Goal: Task Accomplishment & Management: Manage account settings

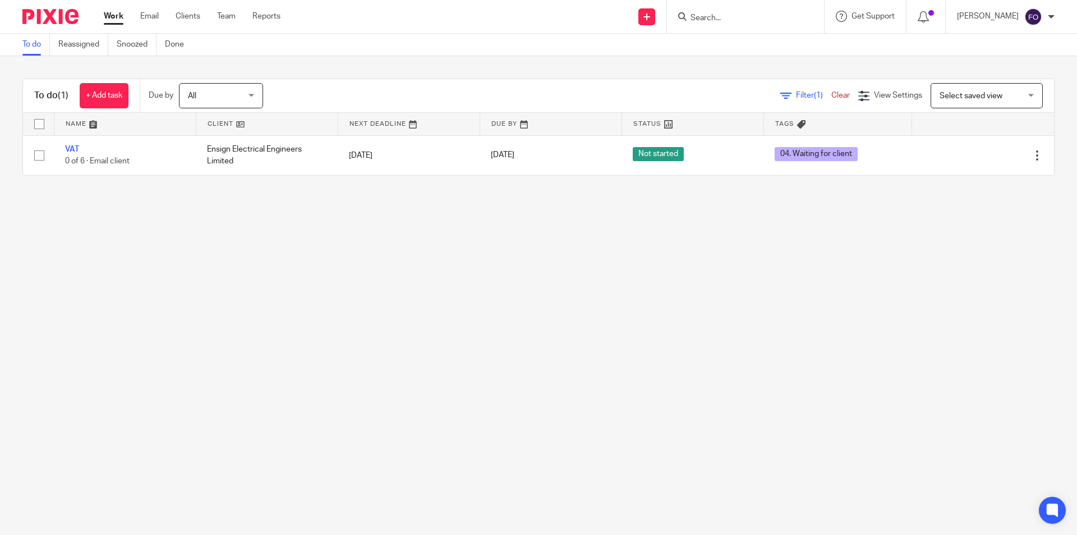
click at [51, 16] on img at bounding box center [50, 16] width 56 height 15
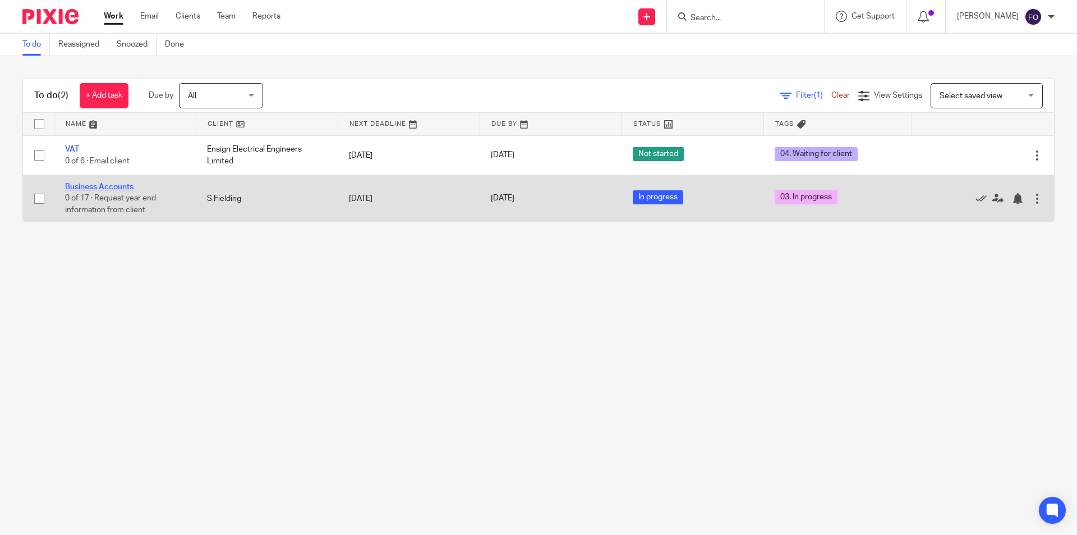
click at [100, 188] on link "Business Accounts" at bounding box center [99, 187] width 68 height 8
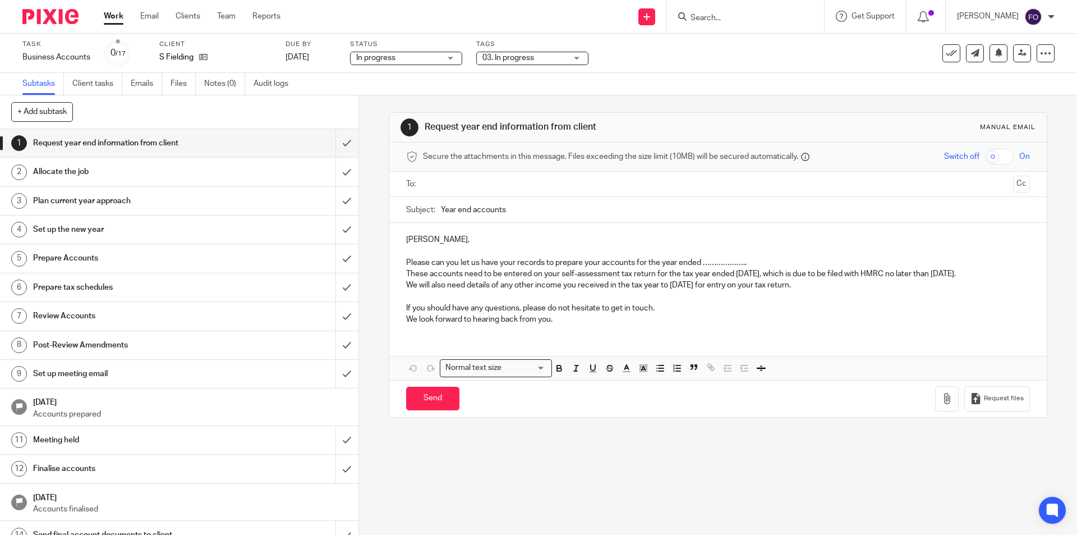
click at [514, 54] on span "03. In progress" at bounding box center [508, 58] width 52 height 8
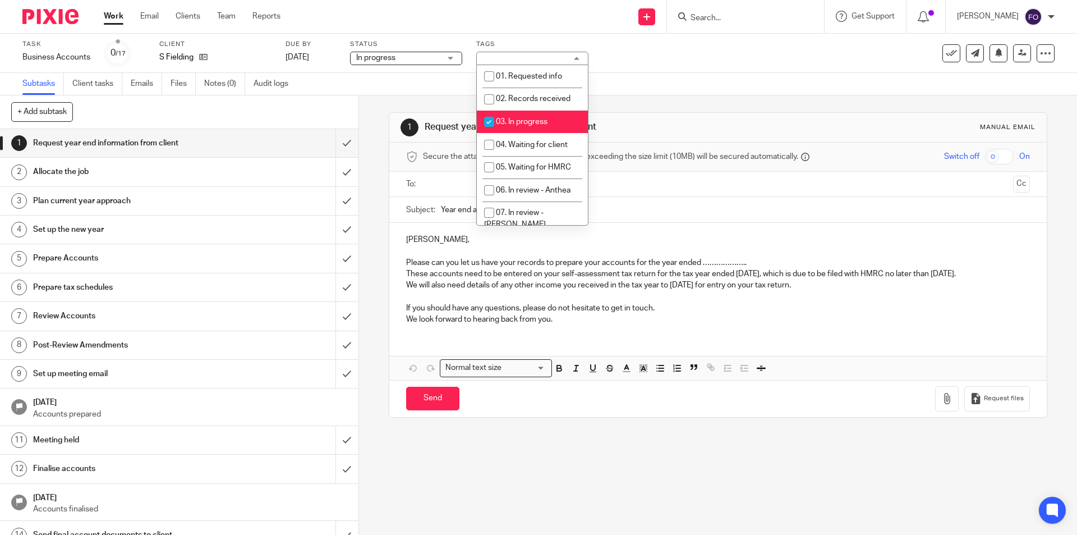
click at [499, 120] on input "checkbox" at bounding box center [488, 121] width 21 height 21
checkbox input "false"
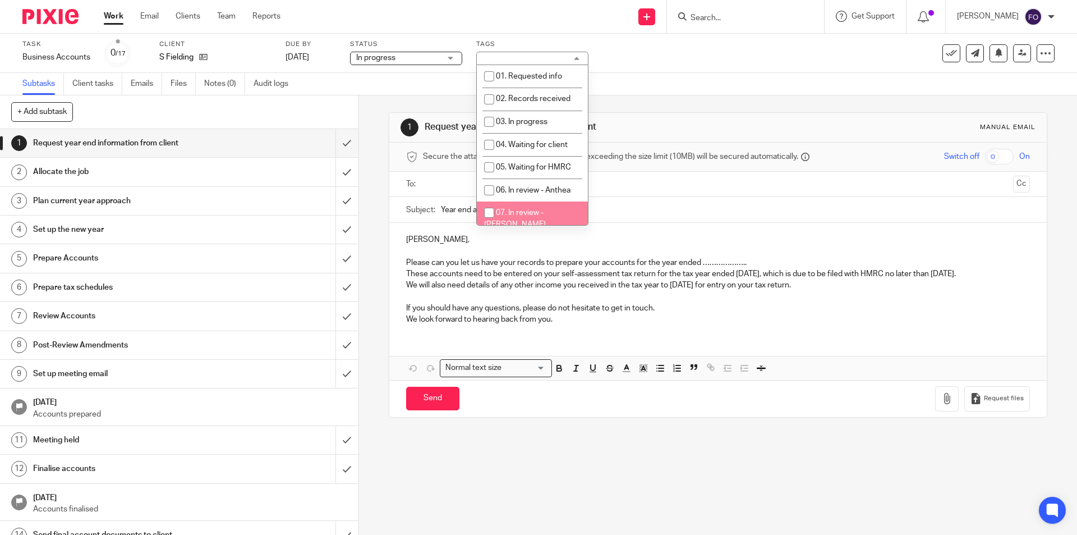
drag, startPoint x: 528, startPoint y: 207, endPoint x: 618, endPoint y: 133, distance: 116.0
click at [528, 207] on li "07. In review - [PERSON_NAME]" at bounding box center [532, 218] width 111 height 34
checkbox input "true"
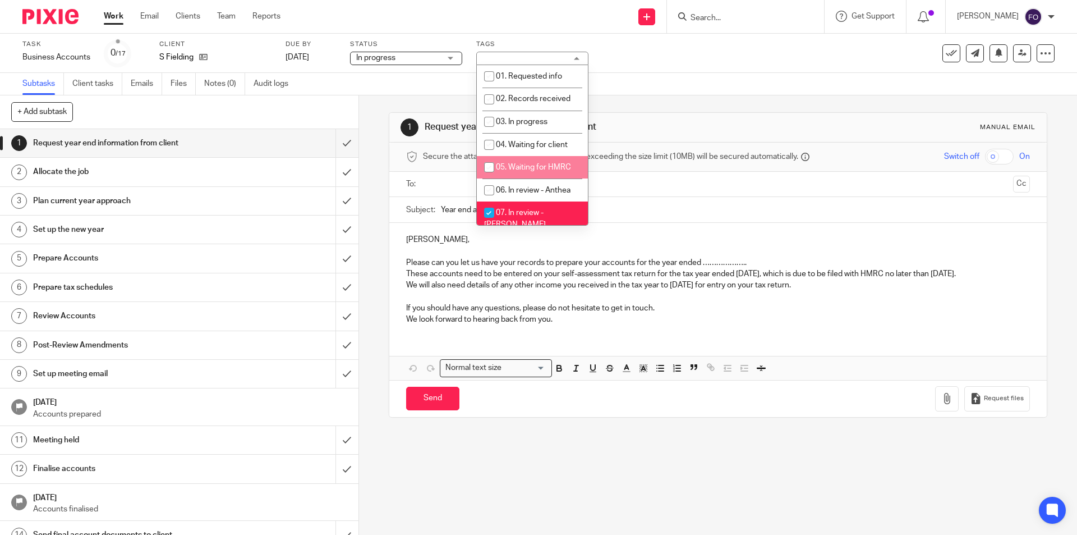
click at [680, 92] on div "Subtasks Client tasks Emails Files Notes (0) Audit logs" at bounding box center [538, 84] width 1077 height 22
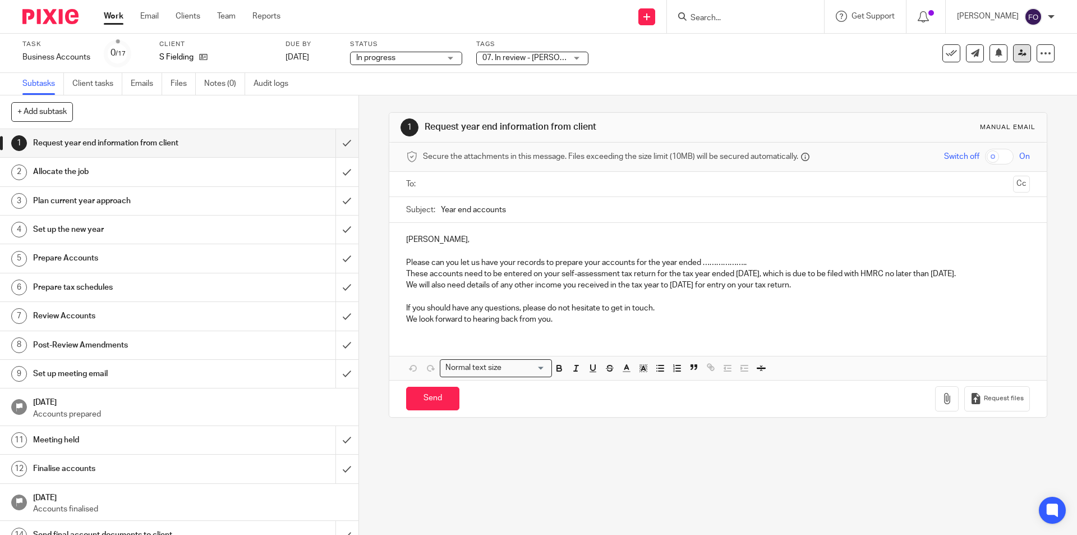
click at [1019, 50] on link at bounding box center [1022, 53] width 18 height 18
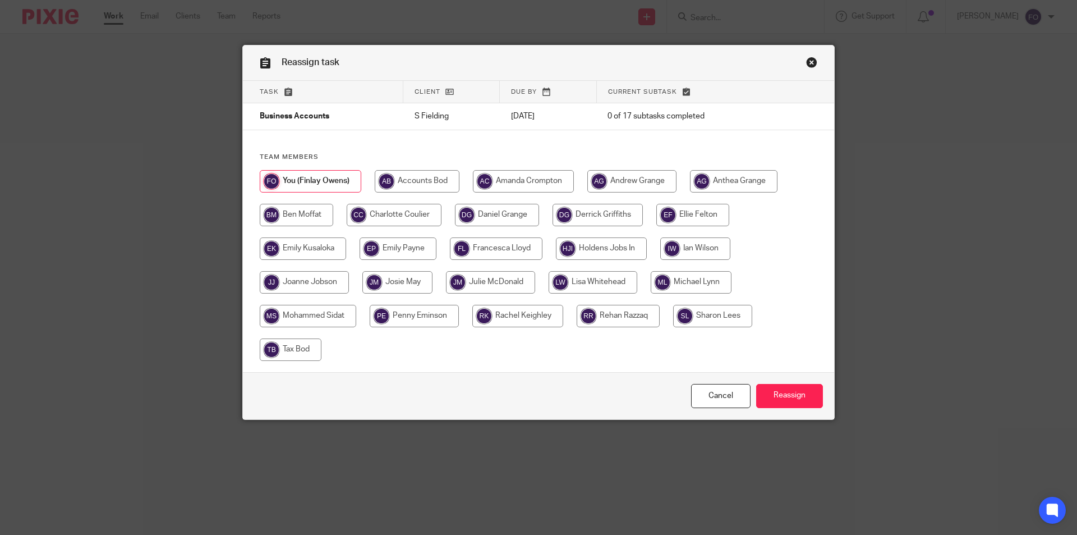
click at [490, 279] on input "radio" at bounding box center [490, 282] width 89 height 22
radio input "true"
click at [782, 387] on input "Reassign" at bounding box center [789, 396] width 67 height 24
